Goal: Task Accomplishment & Management: Use online tool/utility

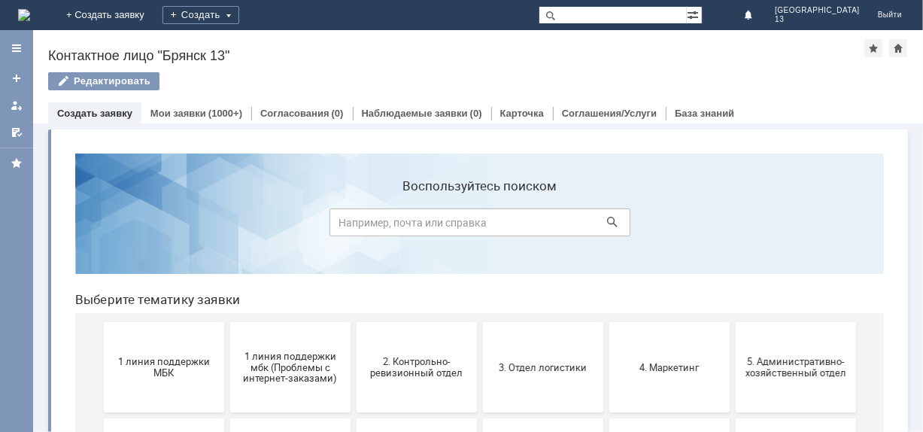
click at [147, 349] on button "1 линия поддержки МБК" at bounding box center [163, 366] width 120 height 90
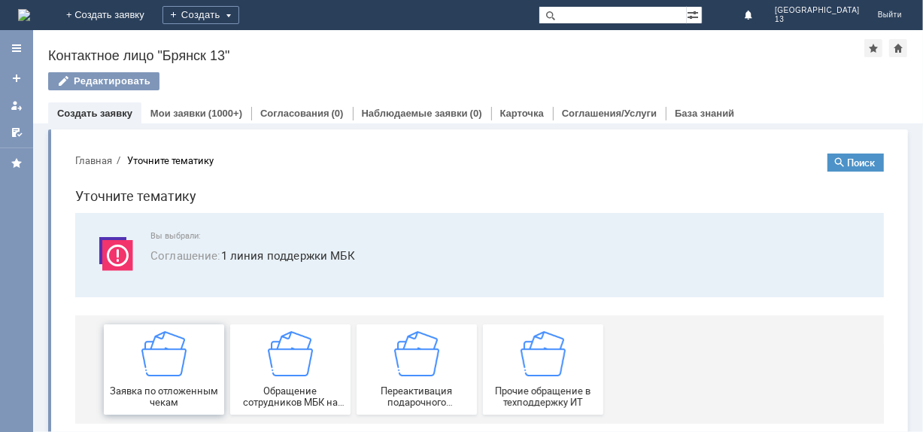
click at [154, 373] on img at bounding box center [163, 352] width 45 height 45
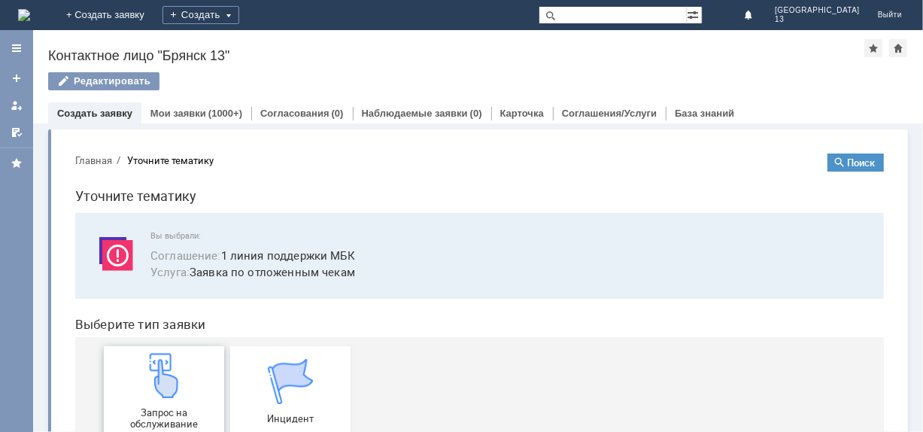
click at [155, 379] on img at bounding box center [163, 374] width 45 height 45
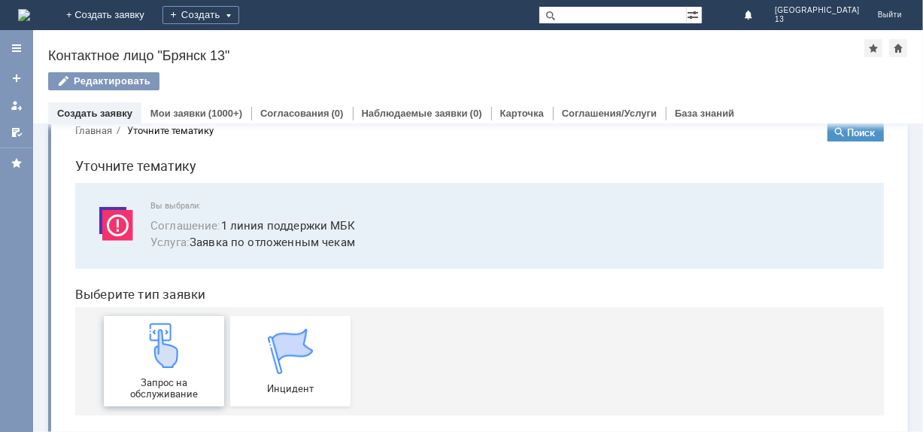
scroll to position [45, 0]
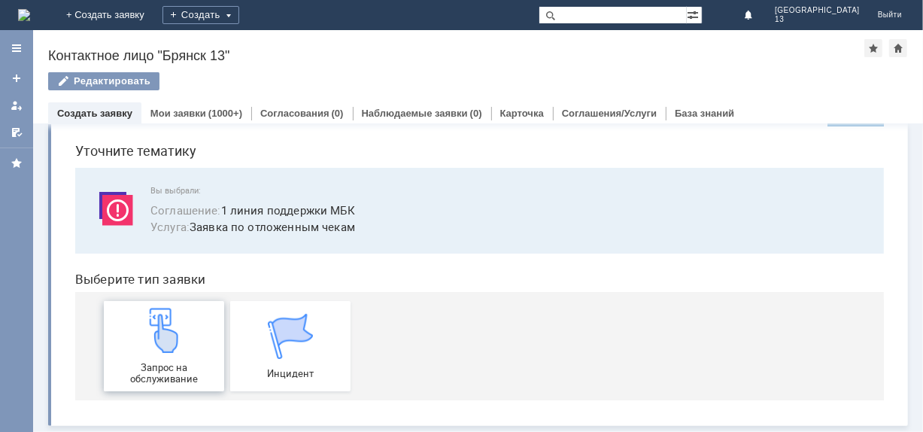
click at [141, 351] on img at bounding box center [163, 329] width 45 height 45
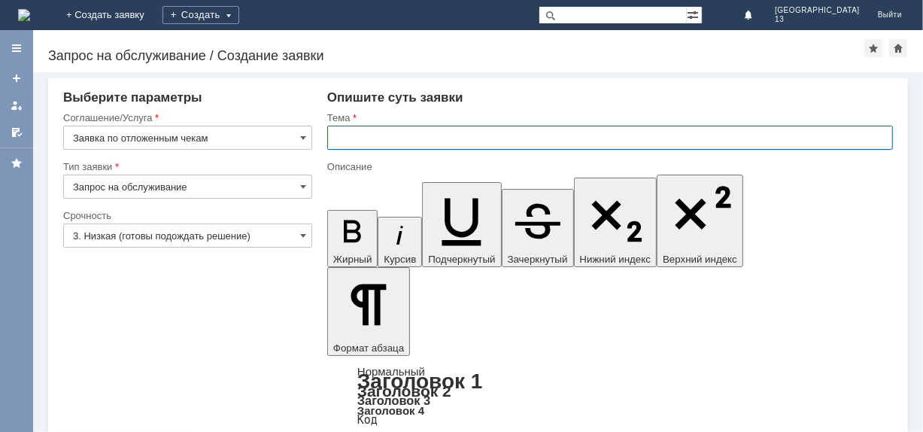
click at [348, 142] on input "text" at bounding box center [610, 138] width 566 height 24
type input "Отложенные чеки 29.09.2025 Брянск 13"
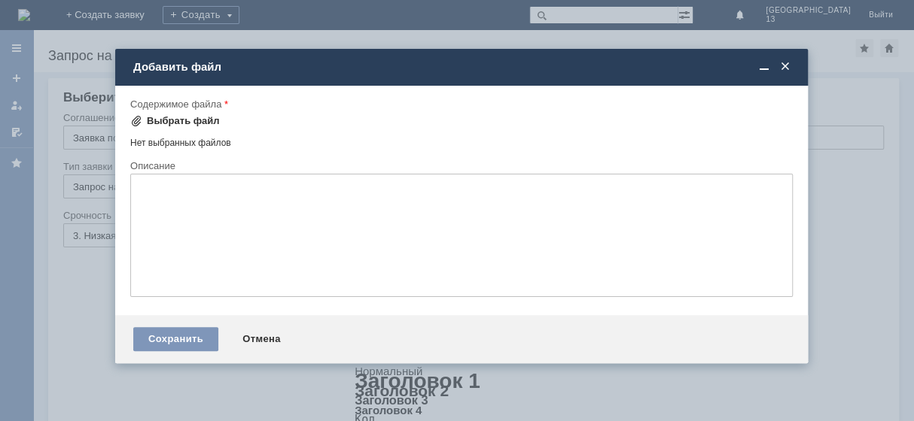
click at [196, 123] on div "Выбрать файл" at bounding box center [183, 121] width 73 height 12
click at [169, 115] on div "Выбрать файл" at bounding box center [183, 121] width 73 height 12
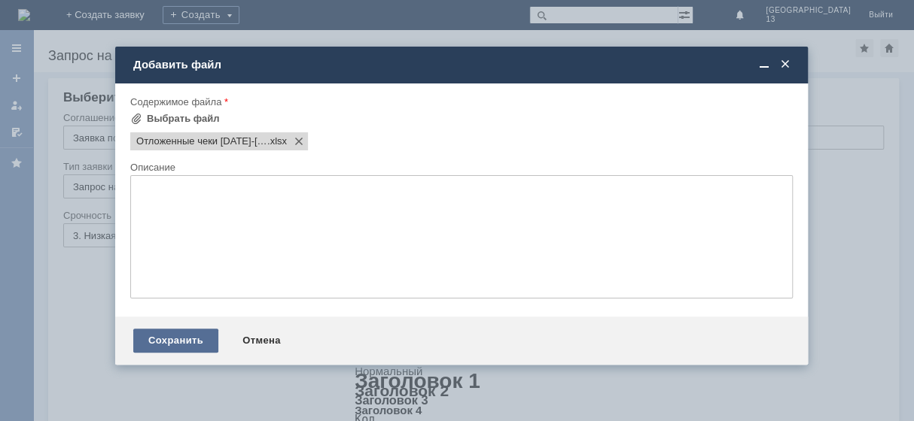
click at [189, 347] on div "Сохранить" at bounding box center [175, 341] width 85 height 24
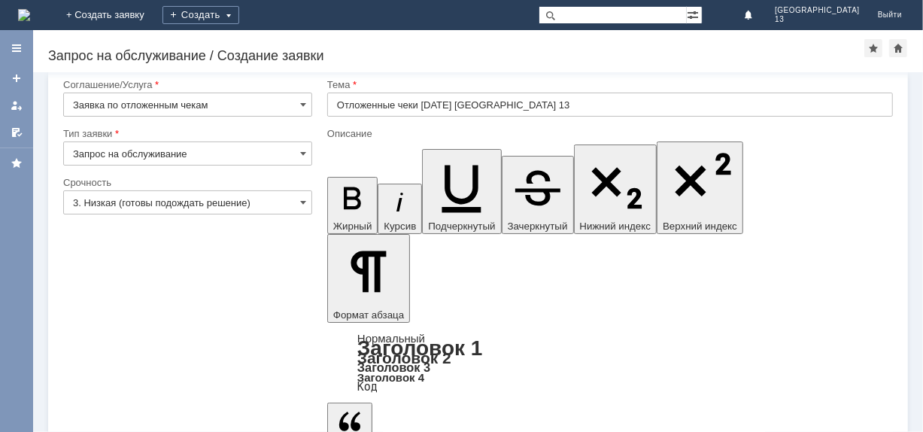
scroll to position [45, 0]
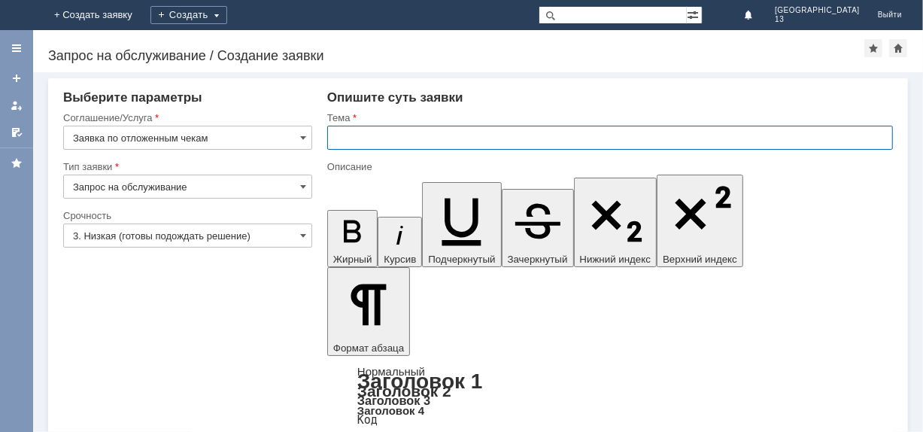
click at [353, 139] on input "text" at bounding box center [610, 138] width 566 height 24
type input "Отложенные чеки [DATE] [GEOGRAPHIC_DATA] 13"
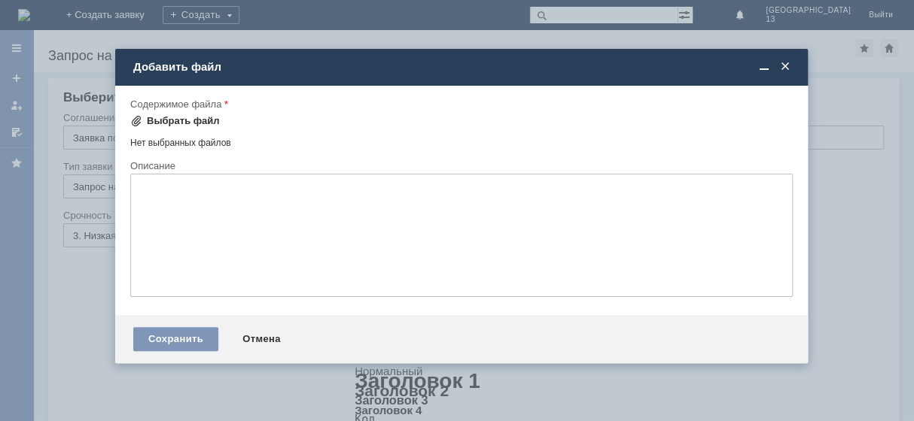
click at [184, 115] on div "Выбрать файл" at bounding box center [183, 121] width 73 height 12
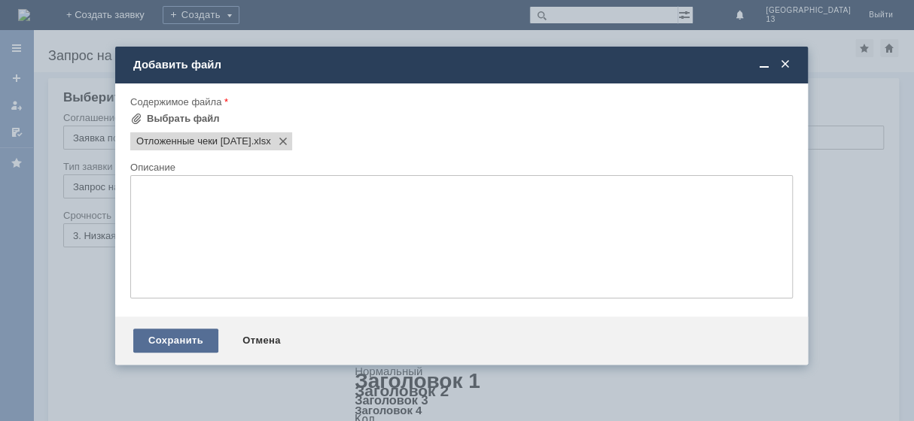
click at [178, 346] on div "Сохранить" at bounding box center [175, 341] width 85 height 24
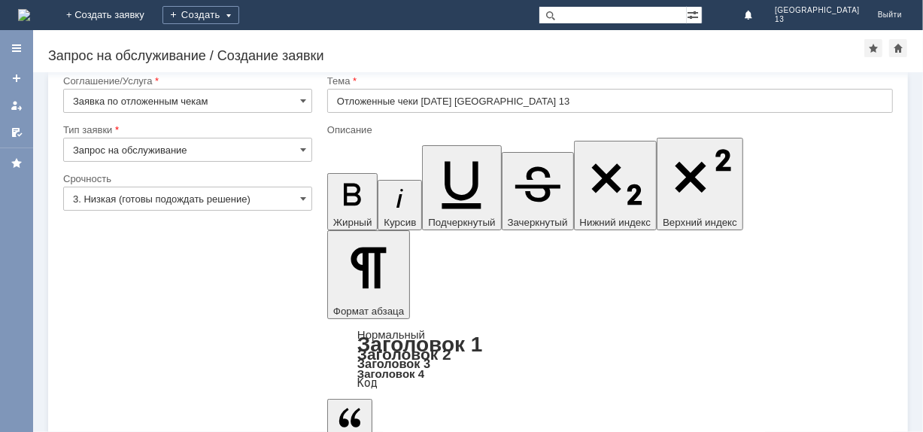
scroll to position [45, 0]
